Goal: Information Seeking & Learning: Check status

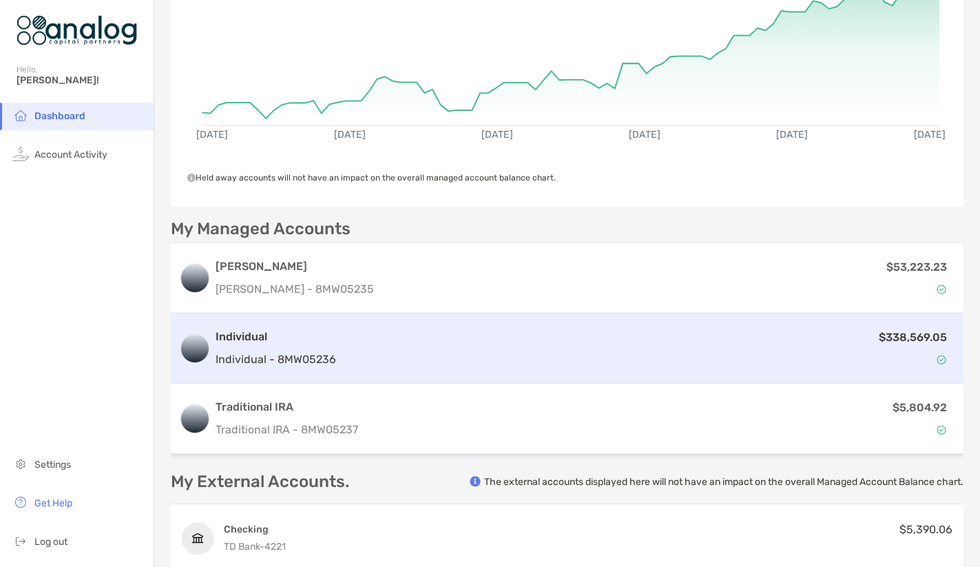
scroll to position [203, 0]
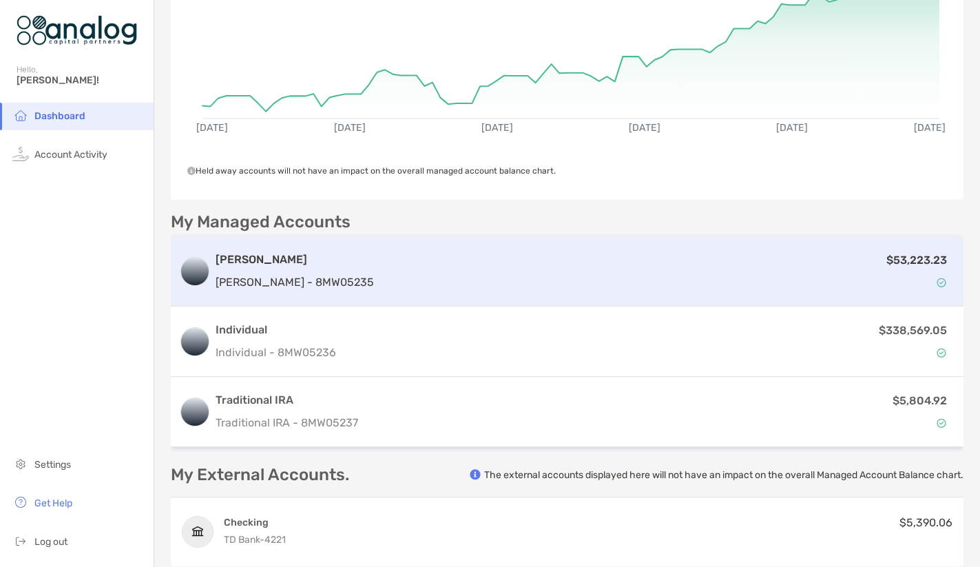
click at [420, 253] on div "$53,223.23" at bounding box center [667, 271] width 576 height 40
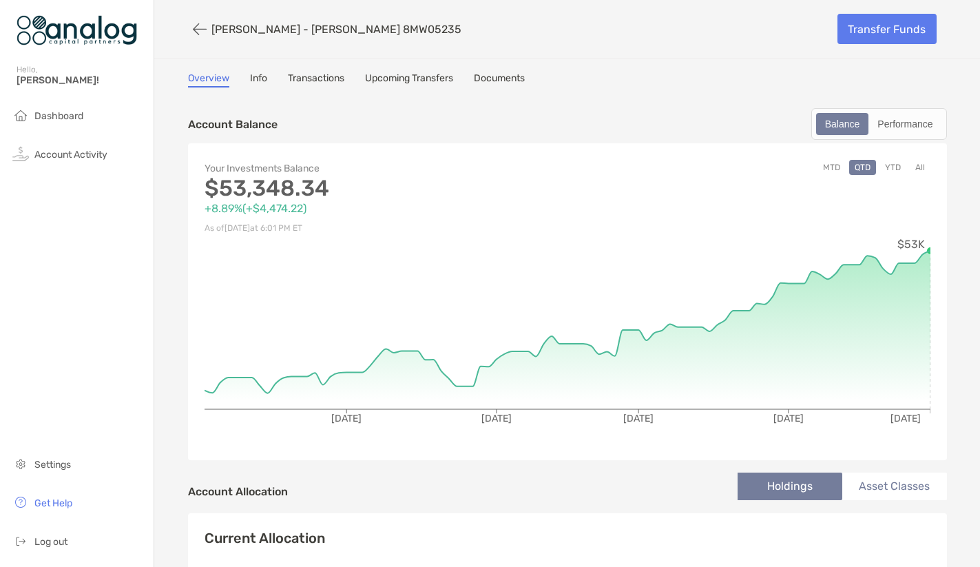
click at [474, 78] on link "Documents" at bounding box center [499, 79] width 51 height 15
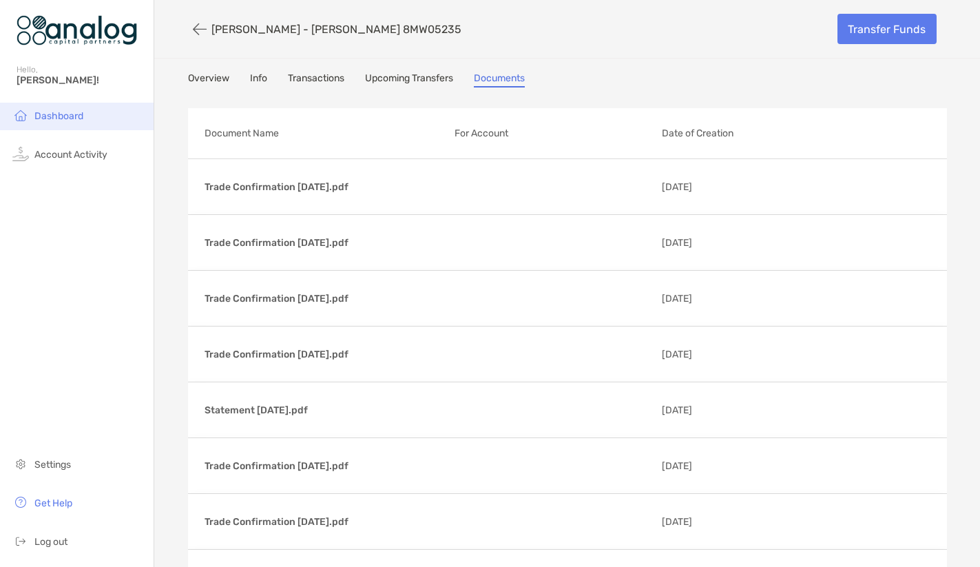
click at [62, 118] on span "Dashboard" at bounding box center [58, 116] width 49 height 12
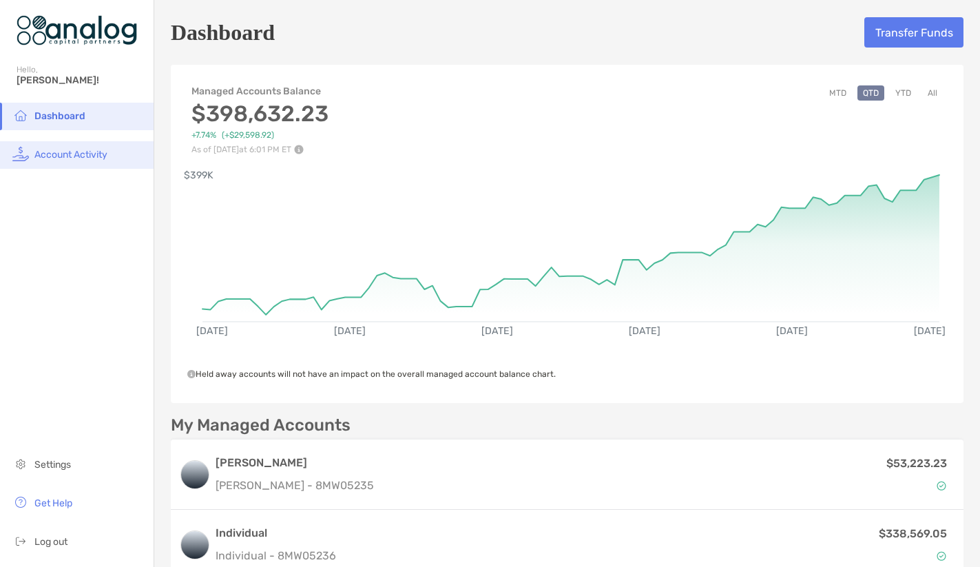
click at [71, 155] on span "Account Activity" at bounding box center [70, 155] width 73 height 12
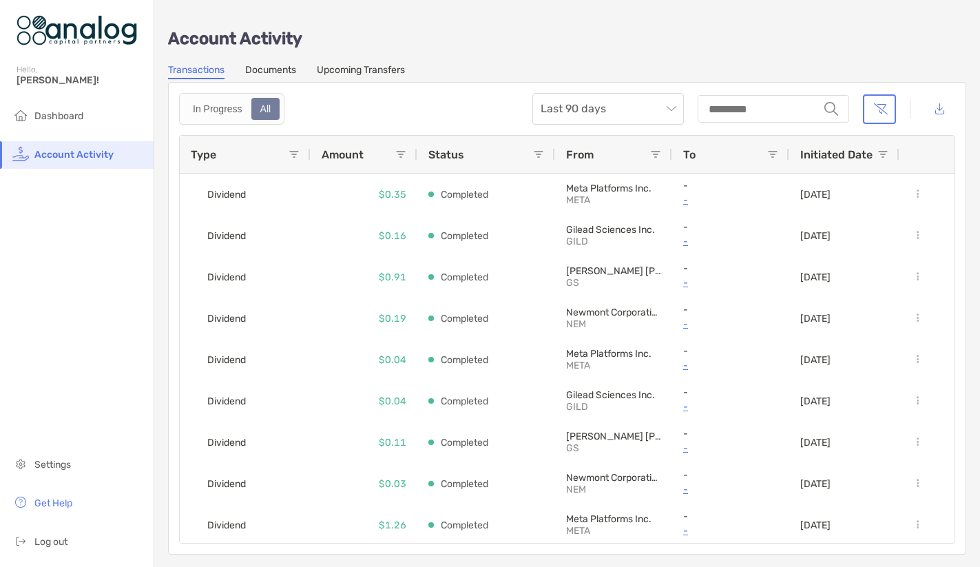
click at [275, 68] on link "Documents" at bounding box center [270, 71] width 51 height 15
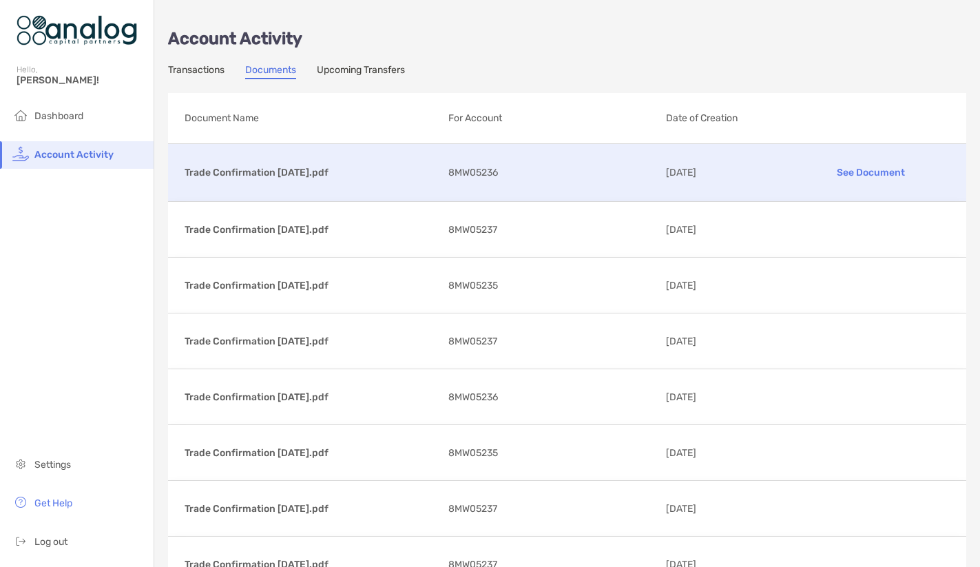
click at [845, 174] on p "See Document" at bounding box center [870, 172] width 158 height 24
click at [64, 474] on li "Settings" at bounding box center [77, 465] width 154 height 28
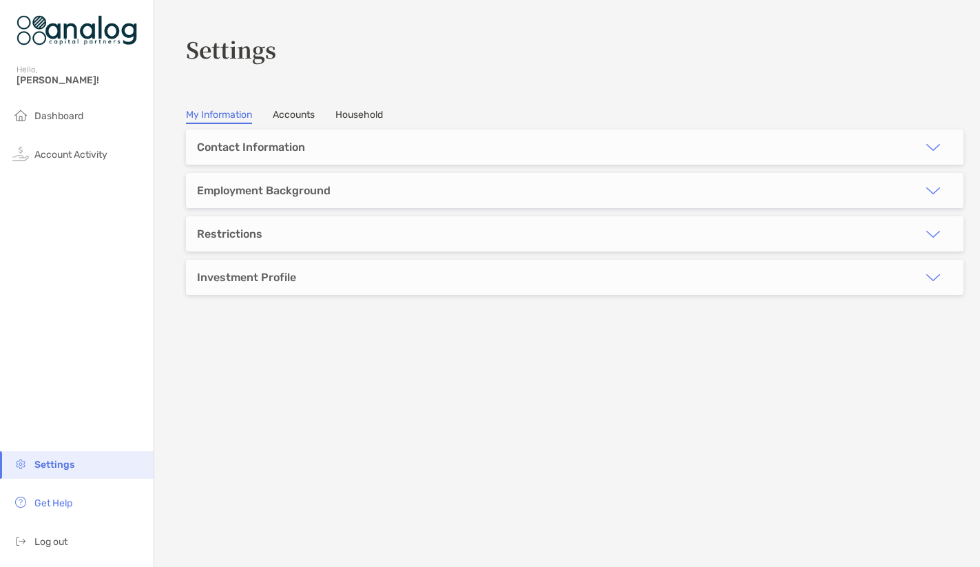
click at [925, 146] on img "button" at bounding box center [933, 147] width 17 height 17
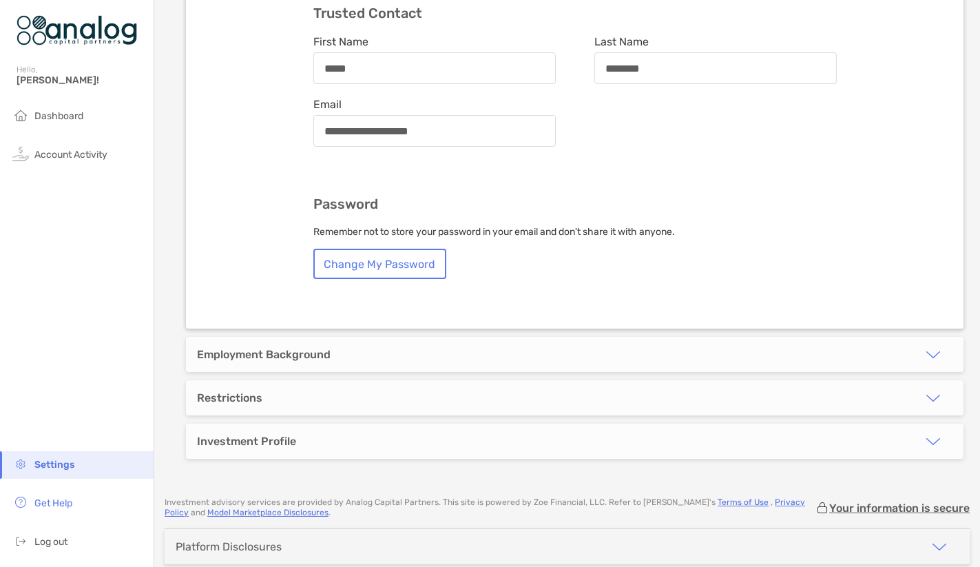
scroll to position [642, 0]
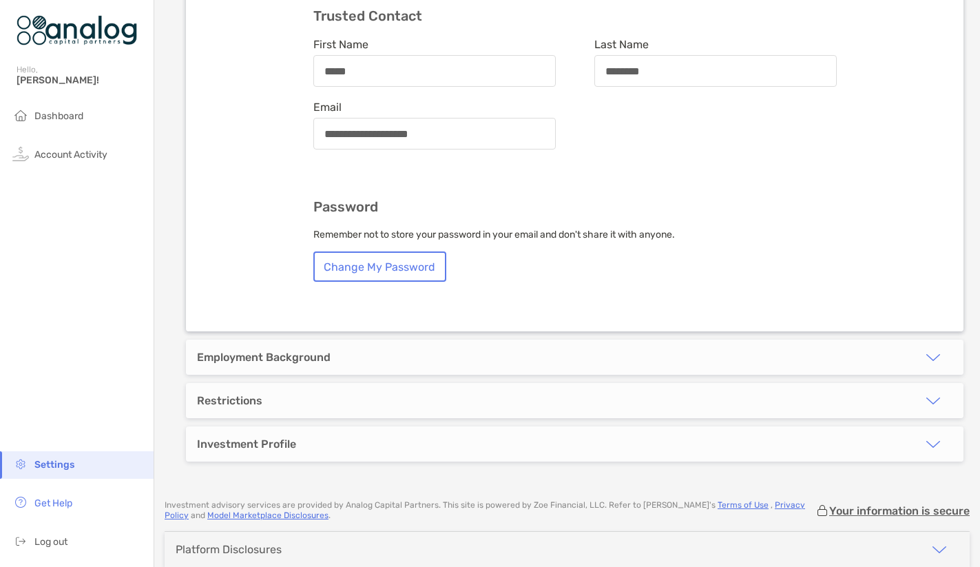
click at [925, 349] on img "button" at bounding box center [933, 357] width 17 height 17
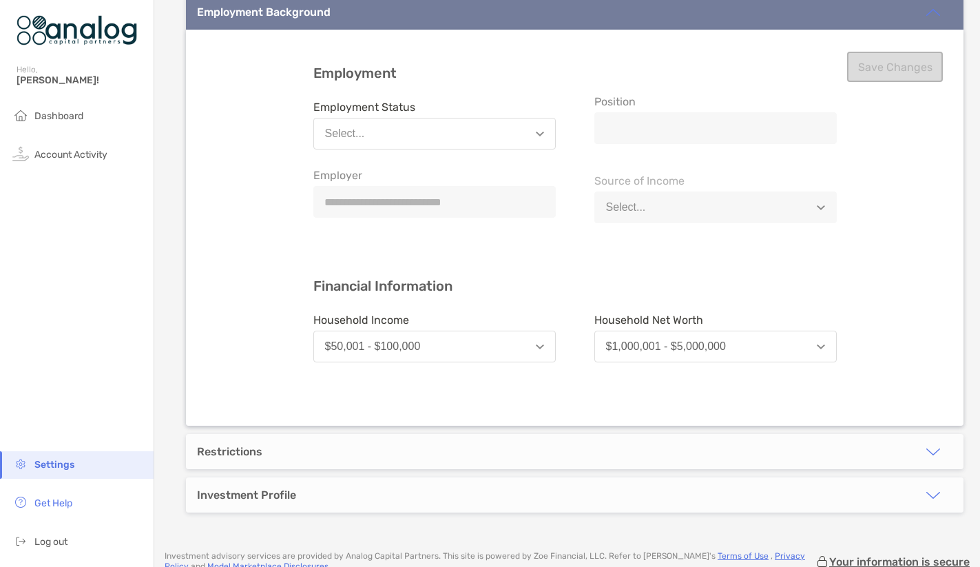
scroll to position [1040, 0]
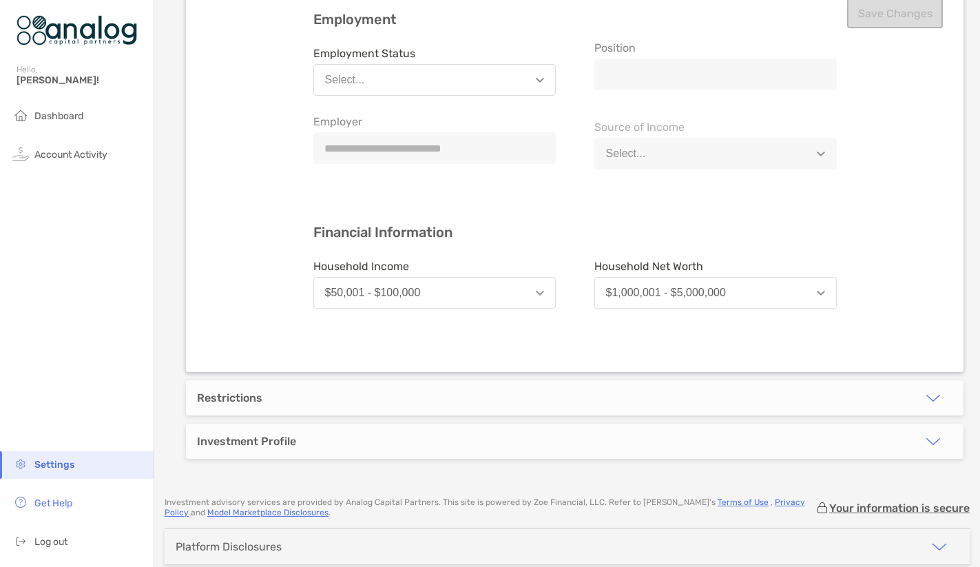
click at [925, 390] on img "button" at bounding box center [933, 398] width 17 height 17
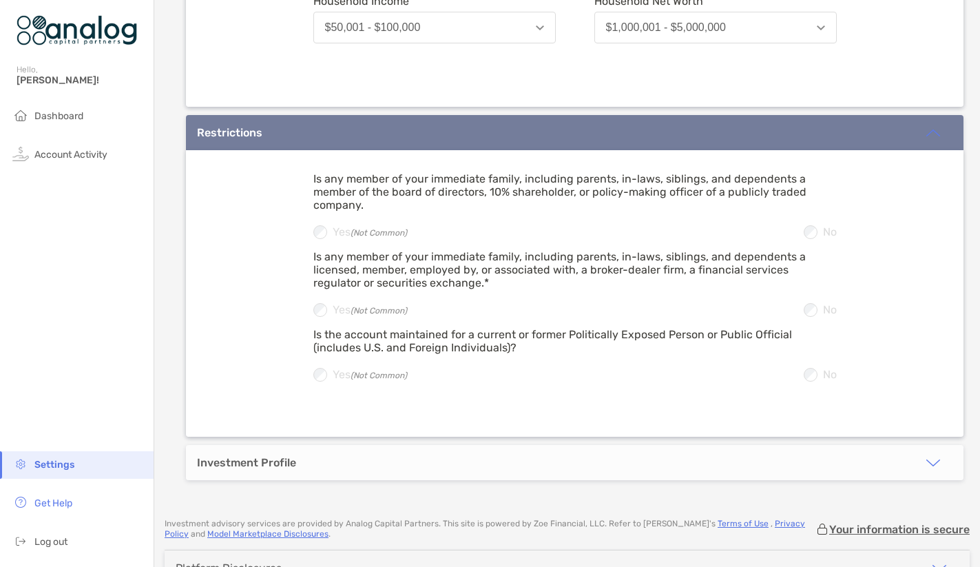
scroll to position [1327, 0]
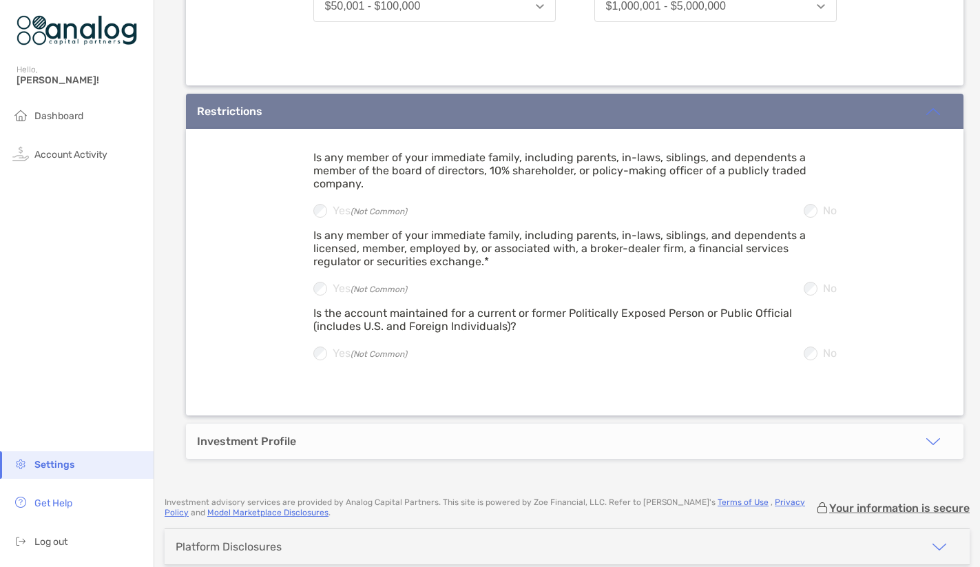
click at [925, 433] on img "button" at bounding box center [933, 441] width 17 height 17
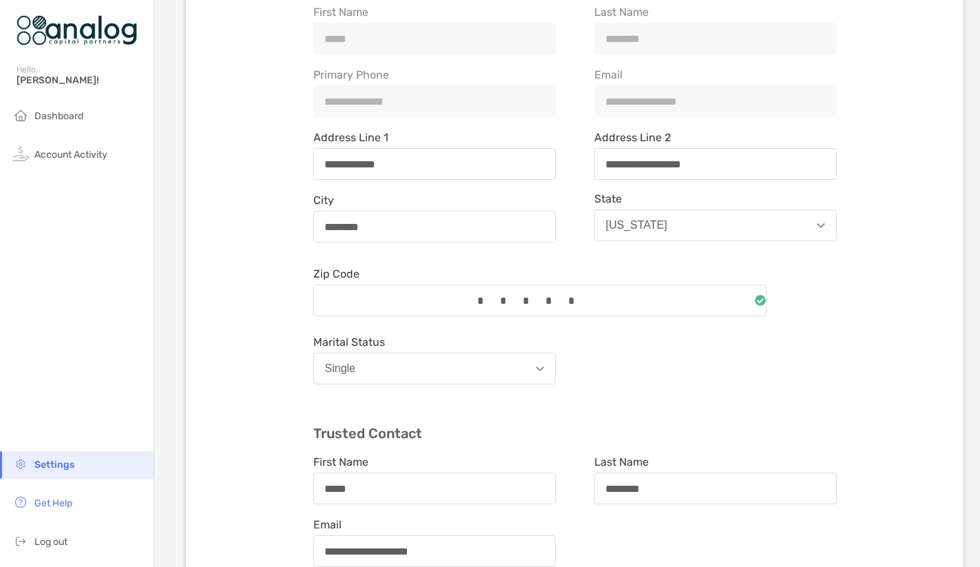
scroll to position [0, 0]
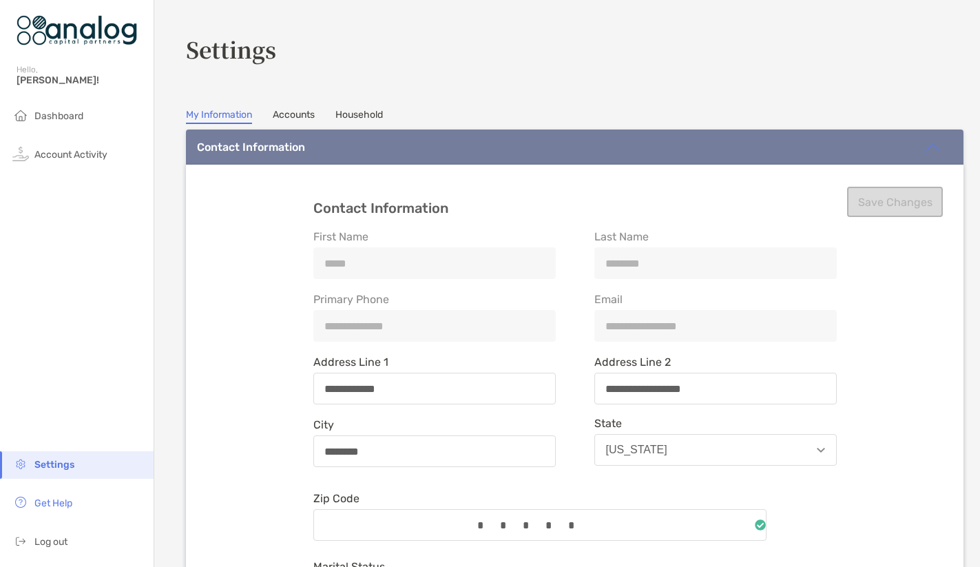
click at [286, 115] on link "Accounts" at bounding box center [294, 116] width 42 height 15
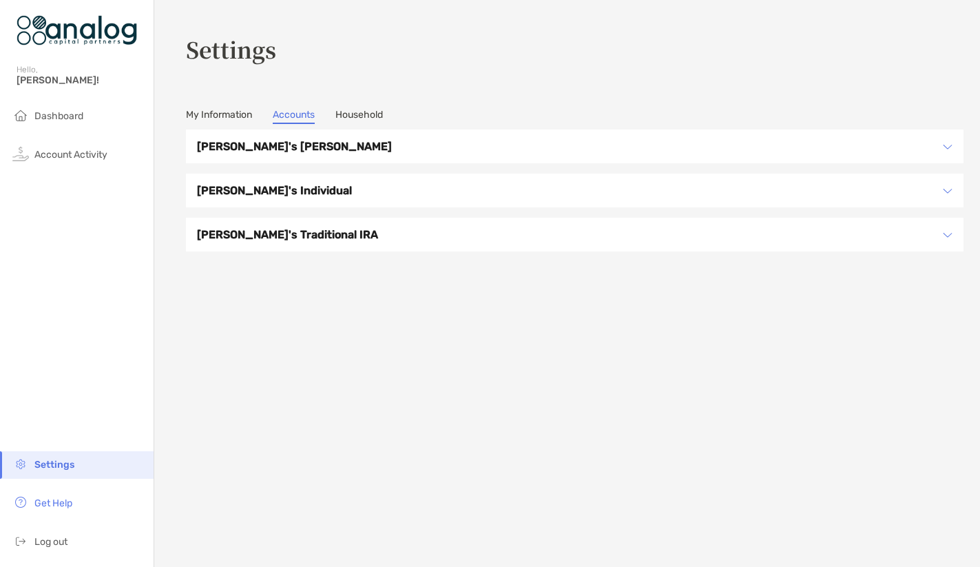
click at [494, 143] on h3 "[PERSON_NAME]'s [PERSON_NAME]" at bounding box center [565, 146] width 737 height 17
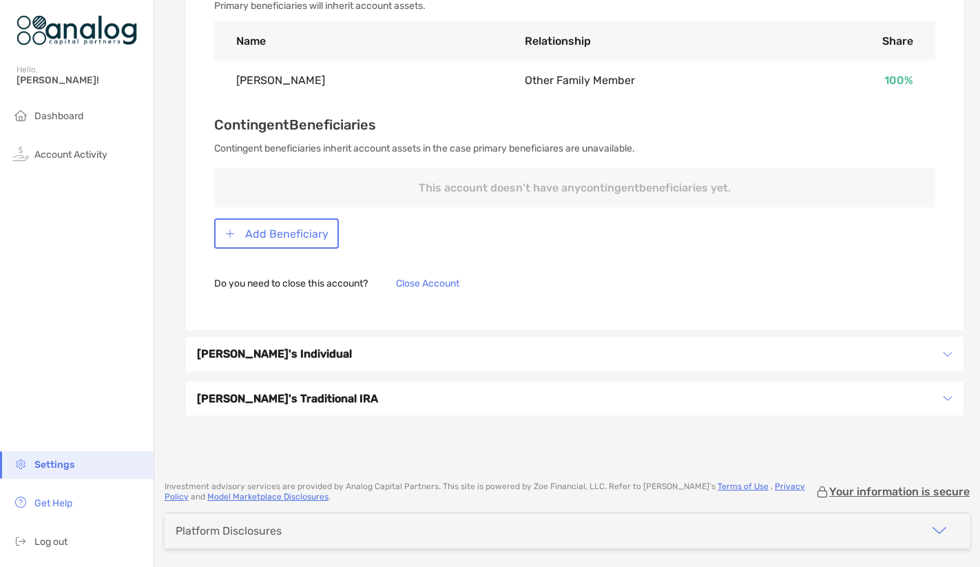
scroll to position [649, 0]
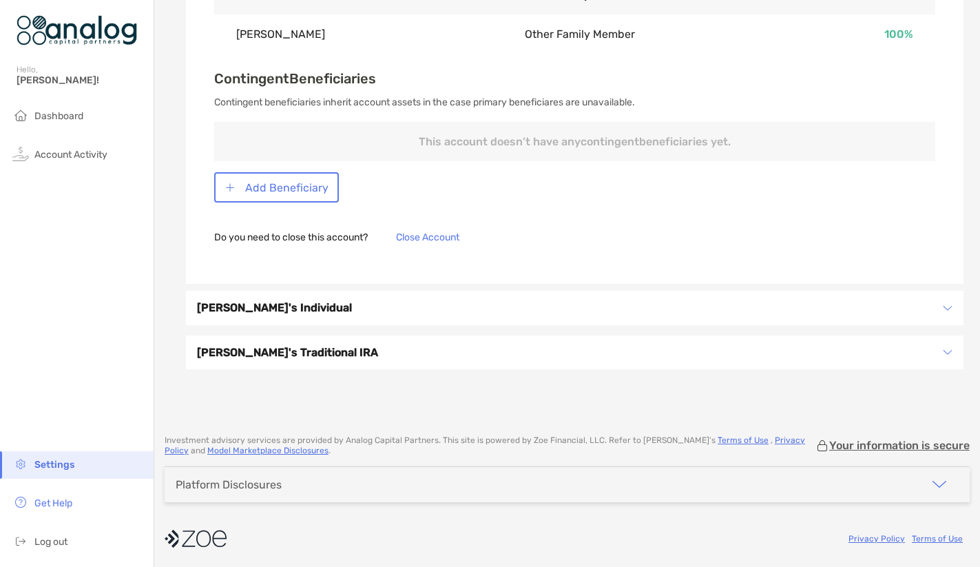
click at [283, 311] on h3 "[PERSON_NAME]'s Individual" at bounding box center [565, 307] width 737 height 17
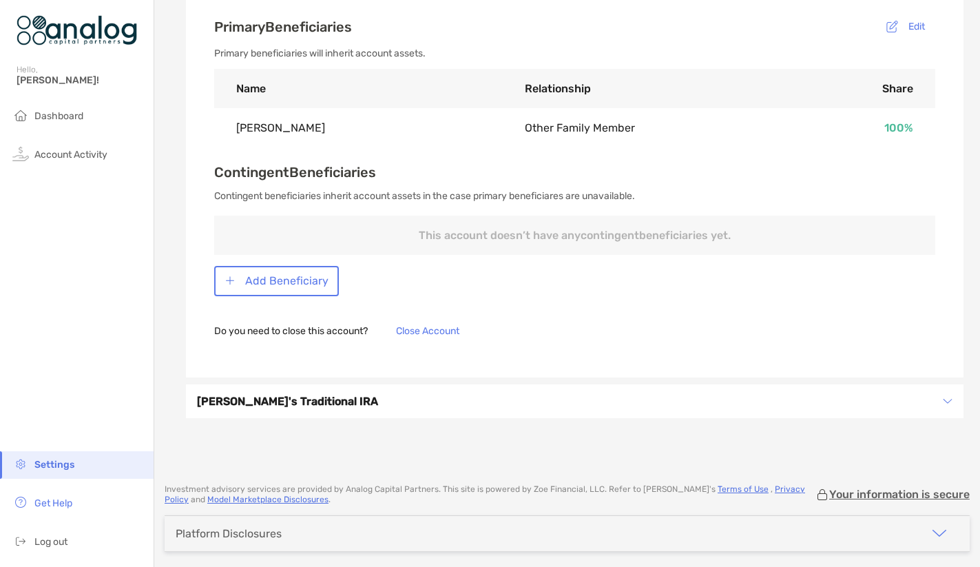
scroll to position [1489, 0]
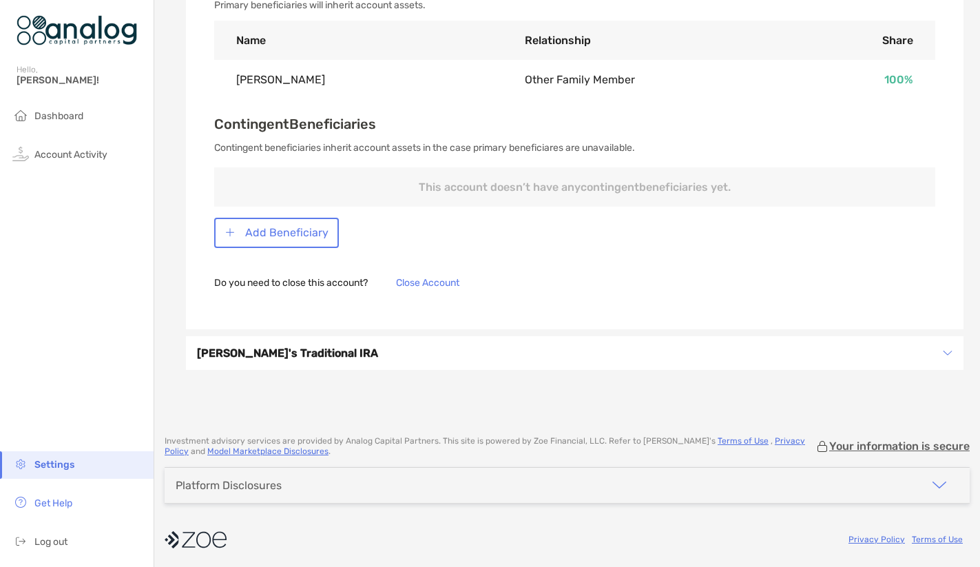
click at [295, 354] on h3 "[PERSON_NAME]'s Traditional IRA" at bounding box center [565, 352] width 737 height 17
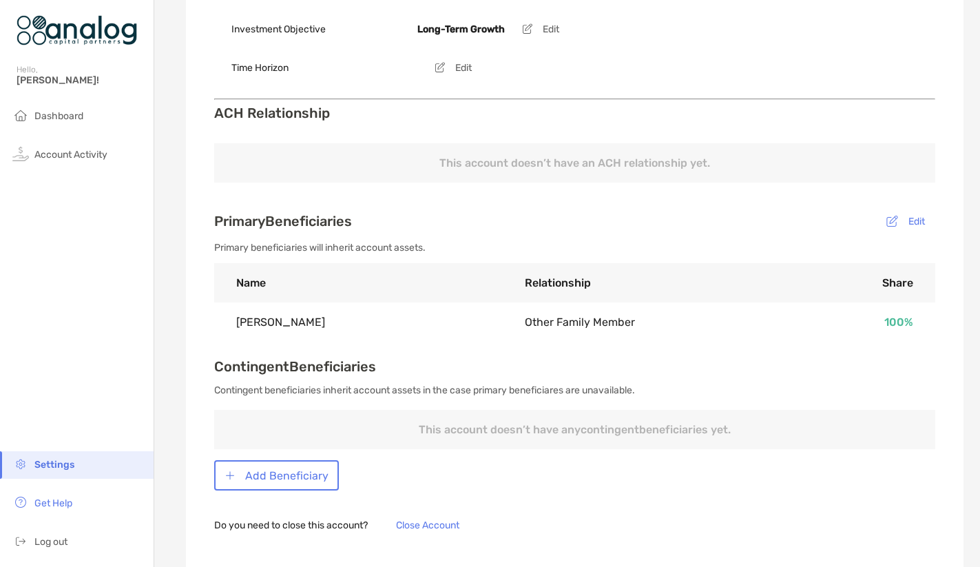
scroll to position [0, 0]
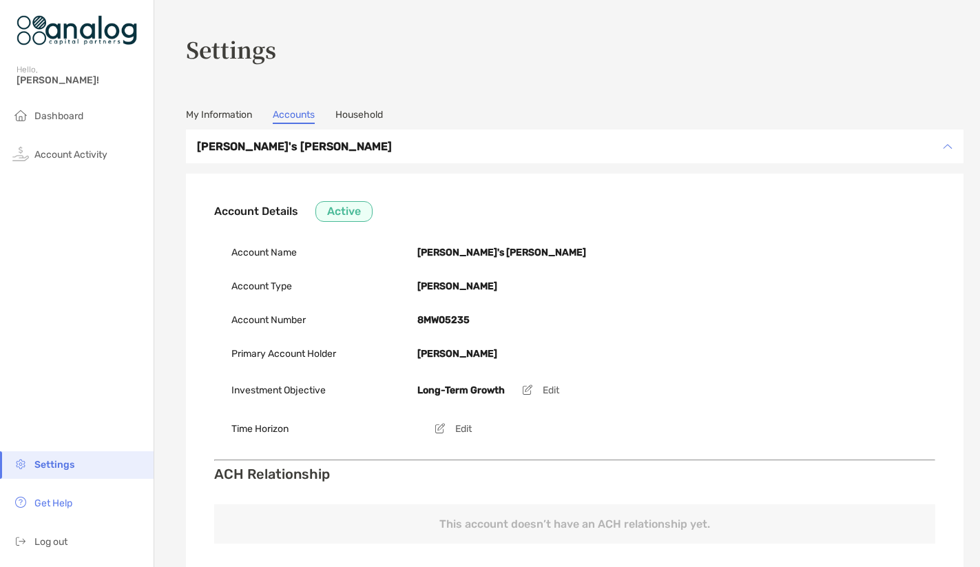
click at [365, 110] on link "Household" at bounding box center [359, 116] width 48 height 15
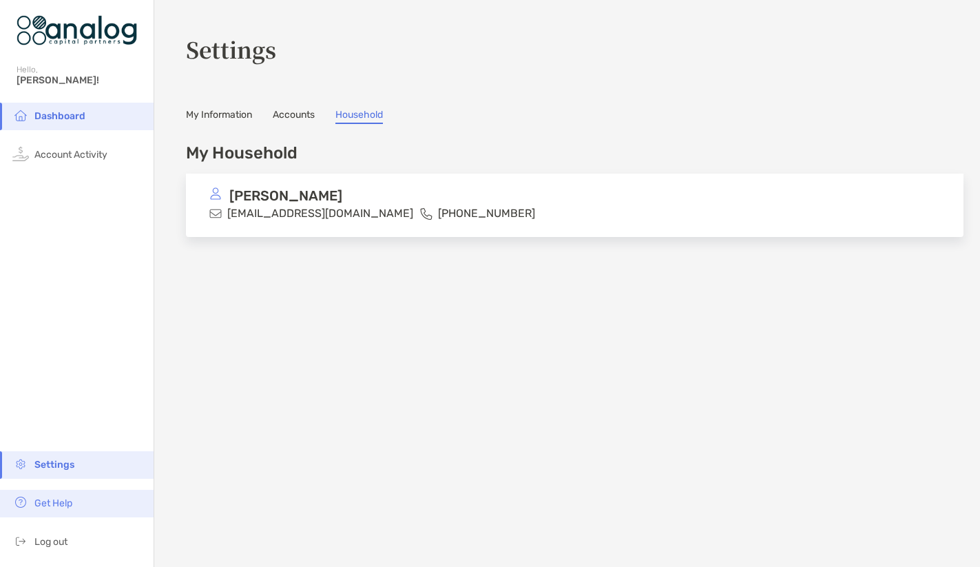
click at [50, 509] on li "Get Help" at bounding box center [77, 504] width 154 height 28
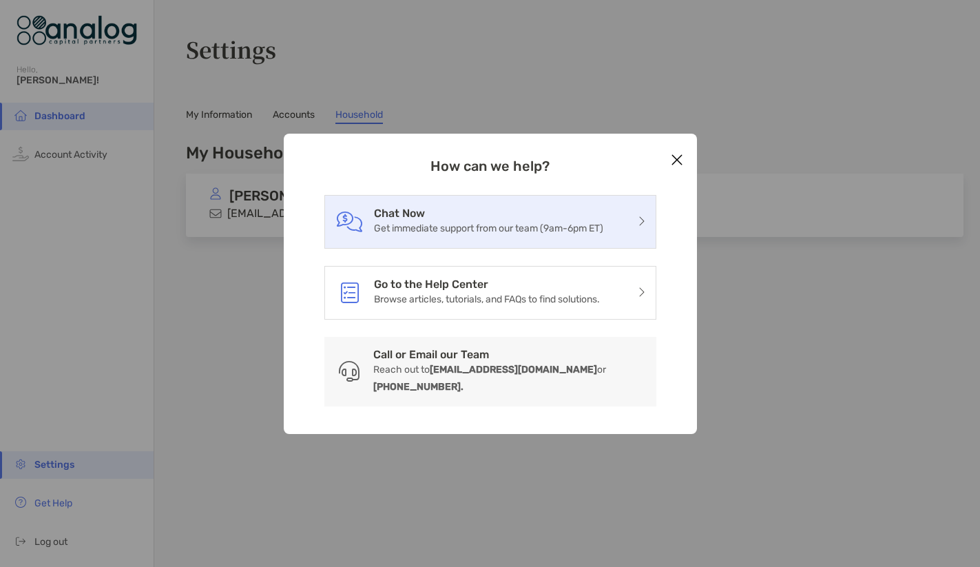
click at [457, 237] on p "Get immediate support from our team (9am-6pm ET)" at bounding box center [488, 228] width 229 height 17
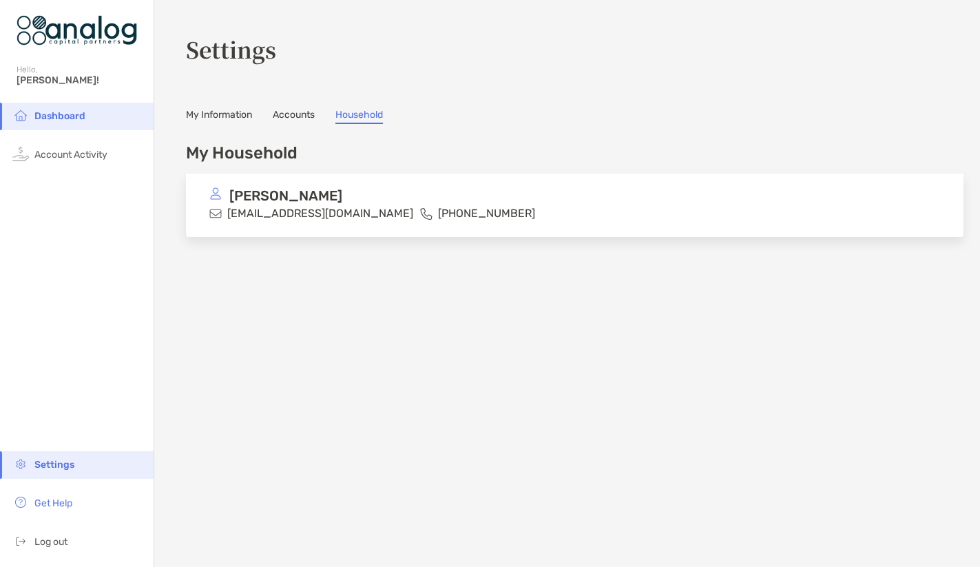
click at [405, 149] on div "My Household" at bounding box center [574, 152] width 777 height 19
click at [59, 18] on img at bounding box center [77, 31] width 120 height 50
click at [309, 116] on link "Accounts" at bounding box center [294, 116] width 42 height 15
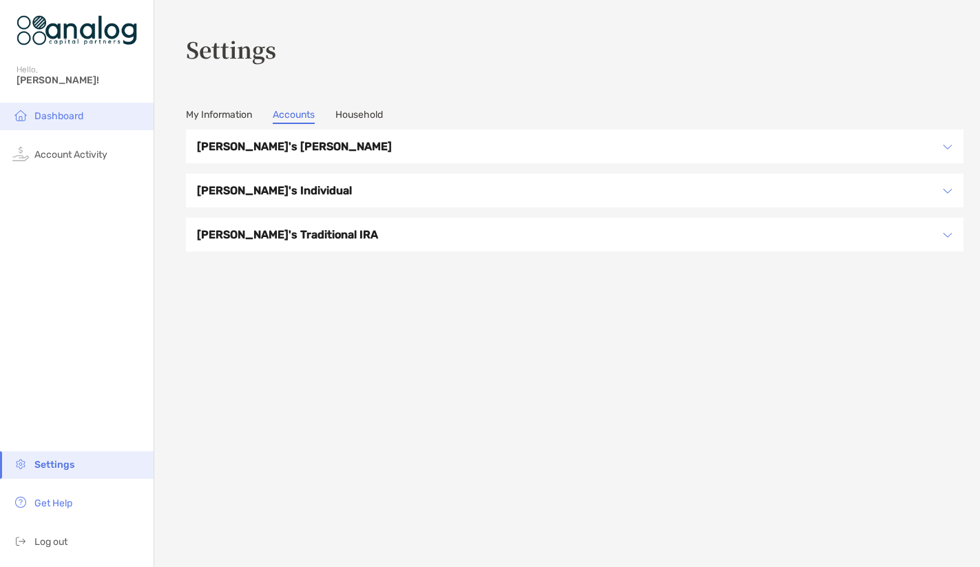
click at [48, 113] on span "Dashboard" at bounding box center [58, 116] width 49 height 12
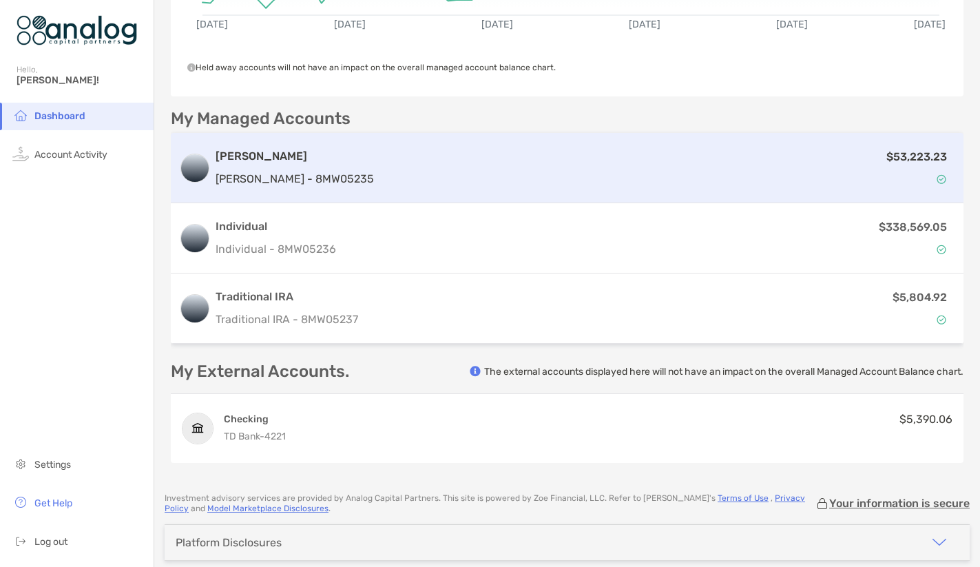
scroll to position [306, 0]
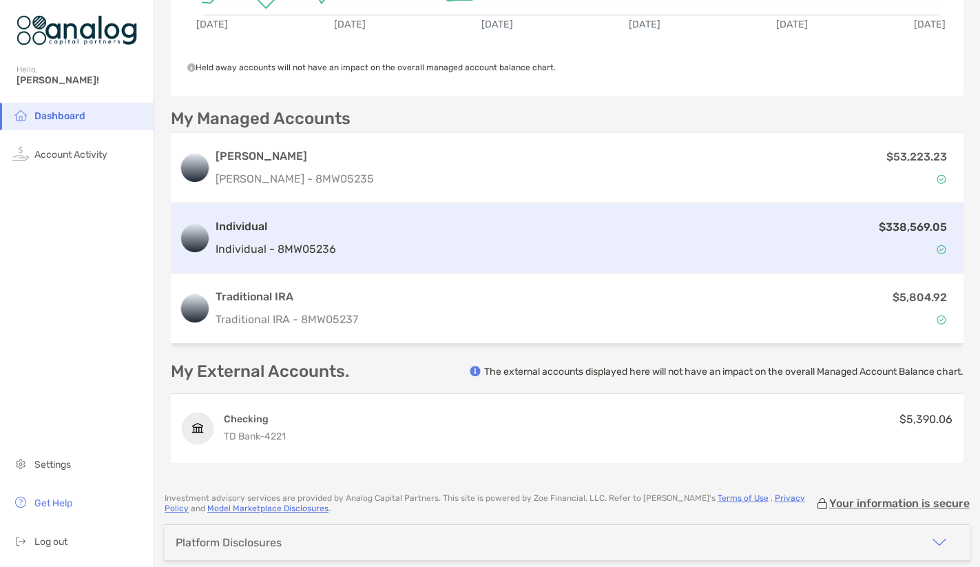
click at [365, 238] on div "$338,569.05" at bounding box center [649, 238] width 614 height 40
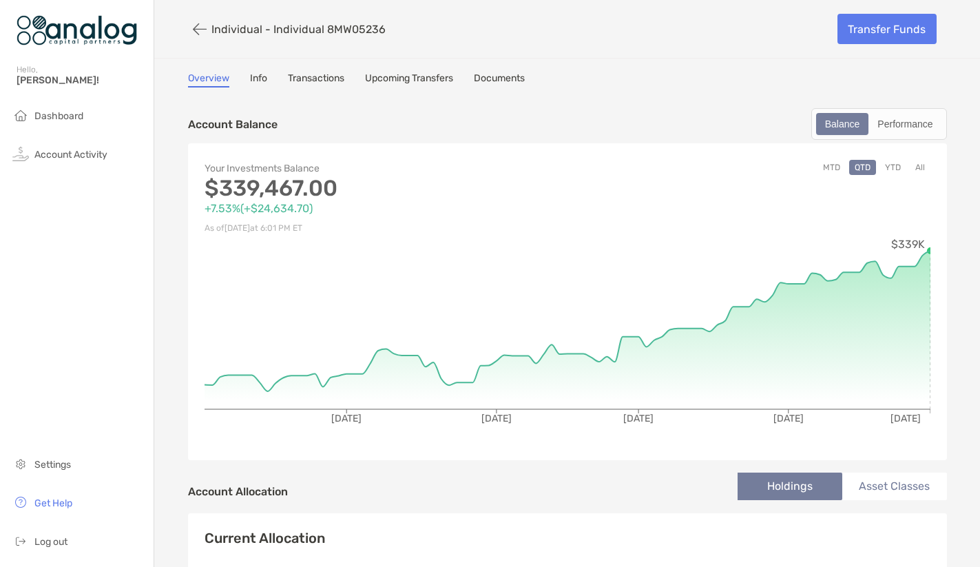
click at [485, 77] on link "Documents" at bounding box center [499, 79] width 51 height 15
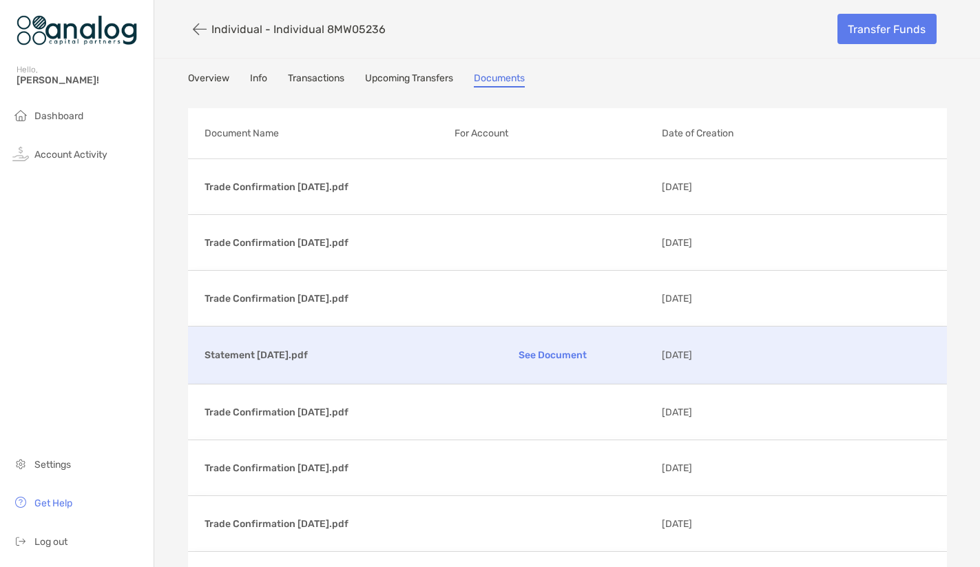
click at [549, 352] on p "See Document" at bounding box center [552, 355] width 196 height 24
click at [59, 117] on span "Dashboard" at bounding box center [58, 116] width 49 height 12
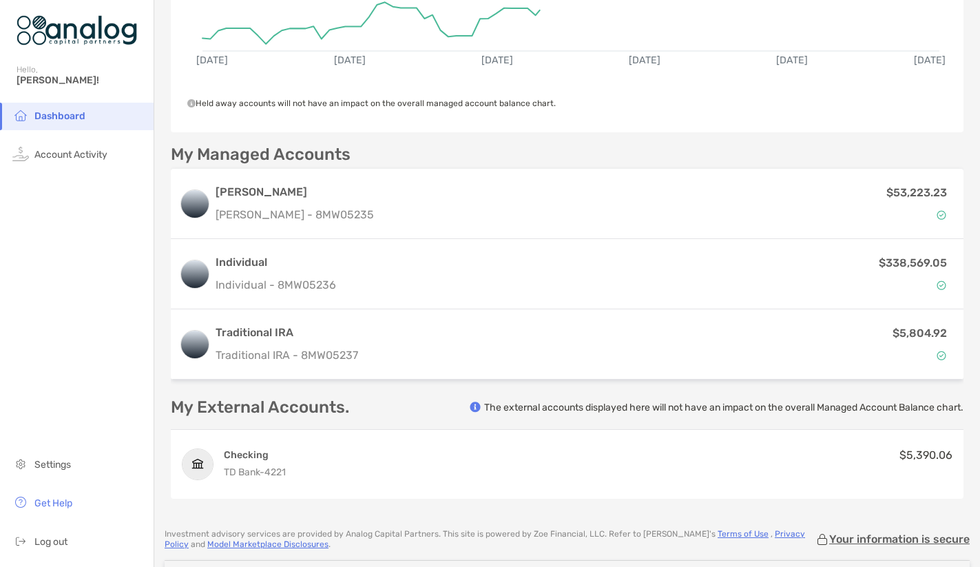
scroll to position [276, 0]
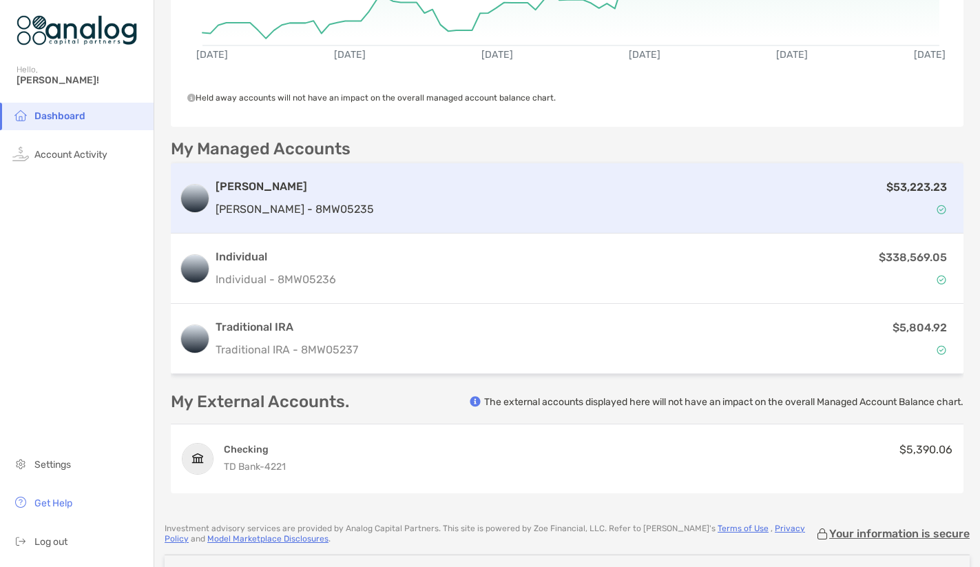
click at [453, 201] on div "$53,223.23" at bounding box center [667, 198] width 576 height 40
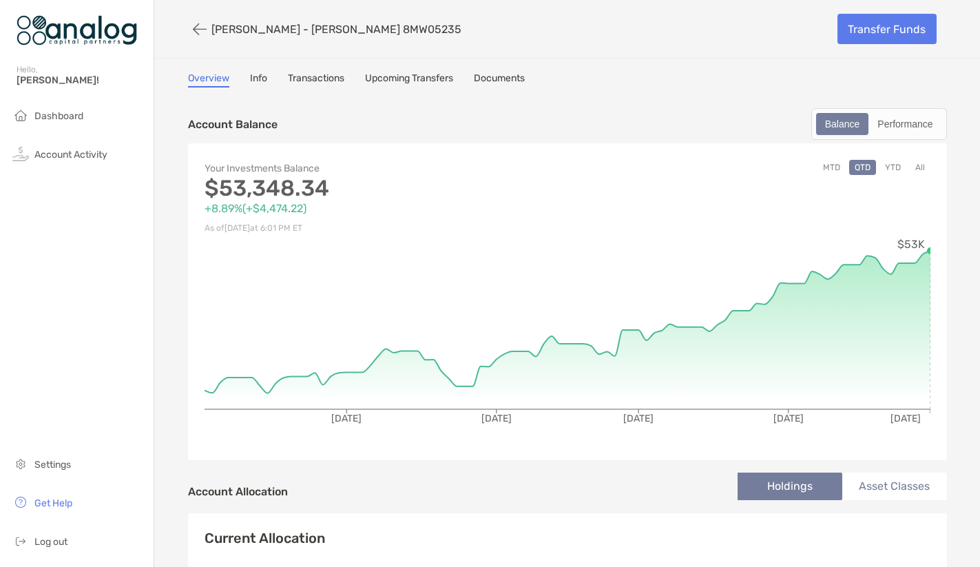
click at [487, 78] on link "Documents" at bounding box center [499, 79] width 51 height 15
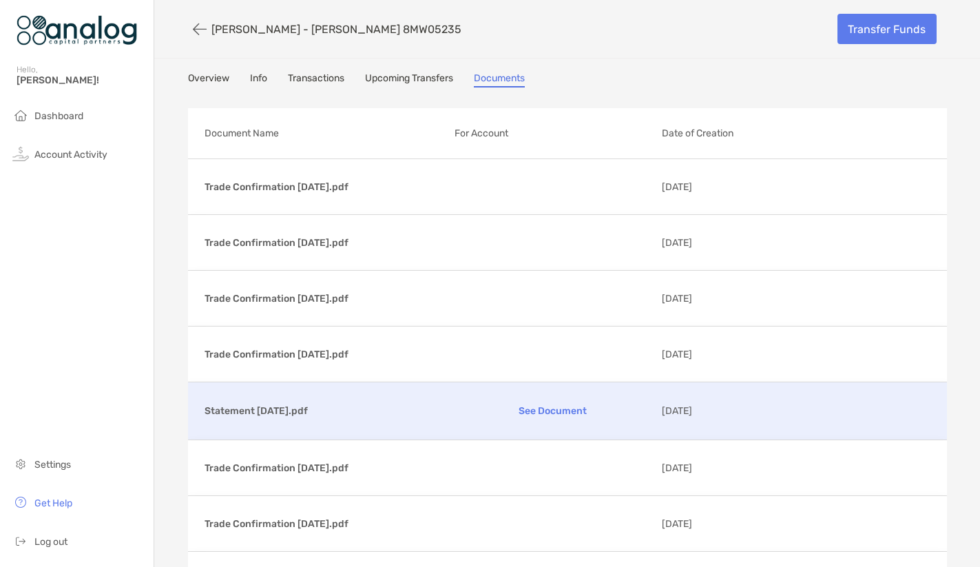
click at [554, 410] on p "See Document" at bounding box center [552, 411] width 196 height 24
